Goal: Task Accomplishment & Management: Use online tool/utility

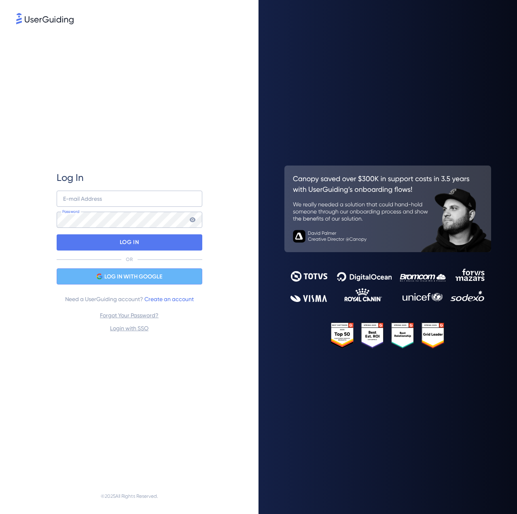
click at [136, 275] on span "LOG IN WITH GOOGLE" at bounding box center [133, 277] width 58 height 10
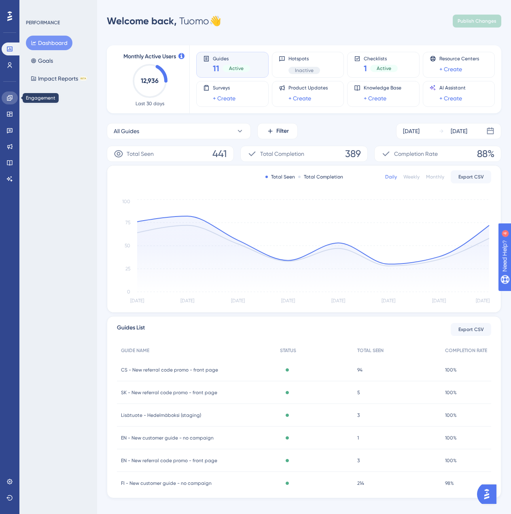
click at [15, 94] on link at bounding box center [10, 97] width 16 height 13
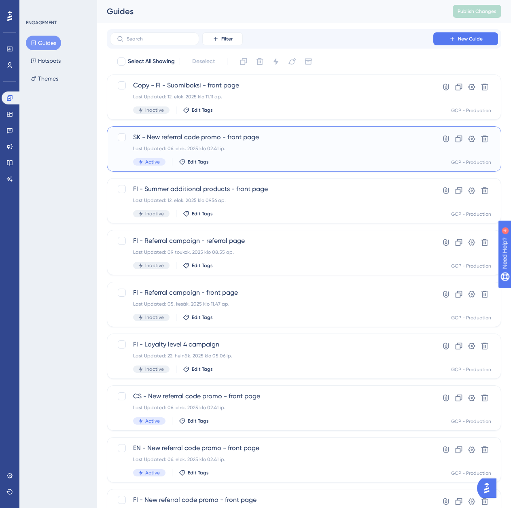
click at [282, 143] on div "SK - New referral code promo - front page Last Updated: 06. elok. 2025 klo 02.4…" at bounding box center [271, 148] width 277 height 33
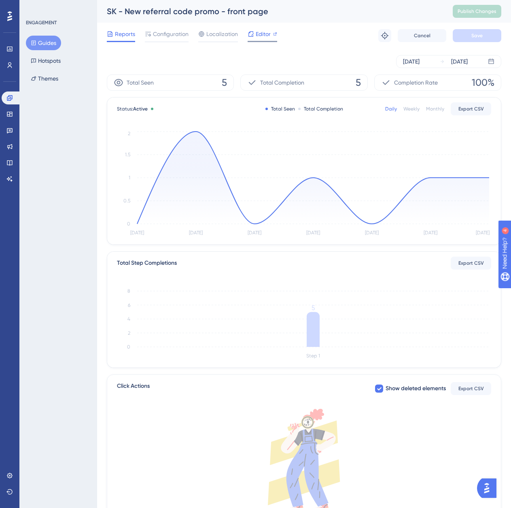
click at [260, 36] on span "Editor" at bounding box center [263, 34] width 15 height 10
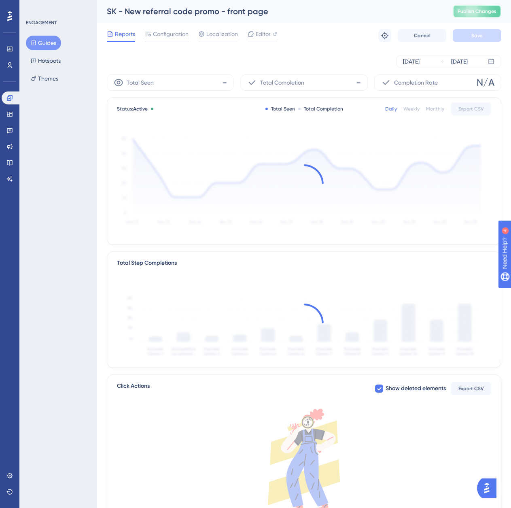
click at [481, 13] on span "Publish Changes" at bounding box center [476, 11] width 39 height 6
